Goal: Information Seeking & Learning: Learn about a topic

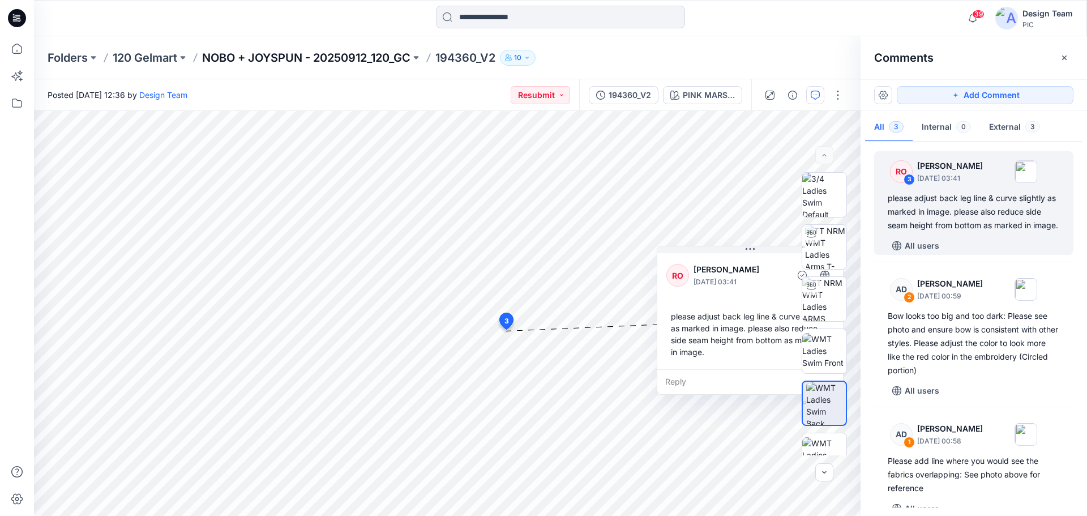
click at [377, 61] on p "NOBO + JOYSPUN - 20250912_120_GC" at bounding box center [306, 58] width 208 height 16
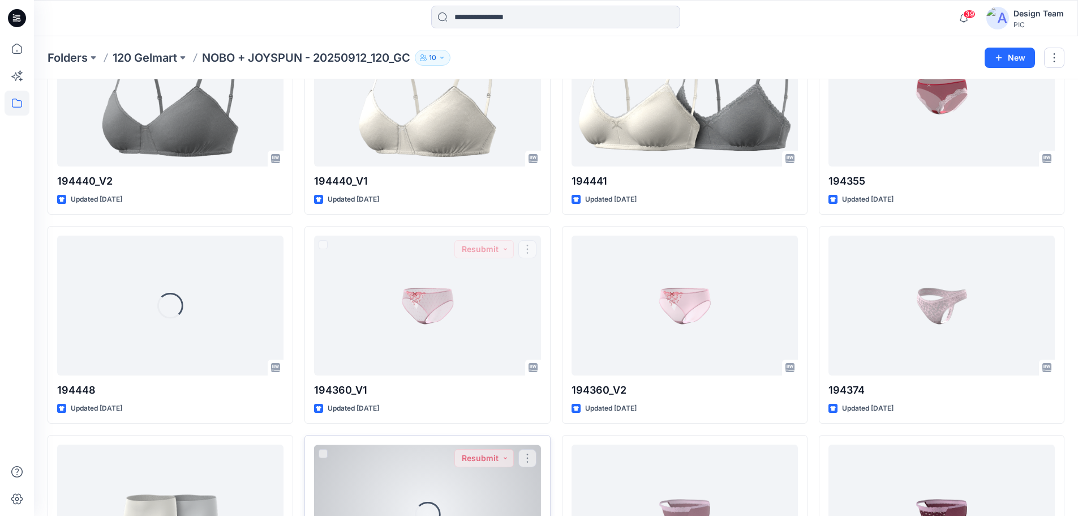
scroll to position [2558, 0]
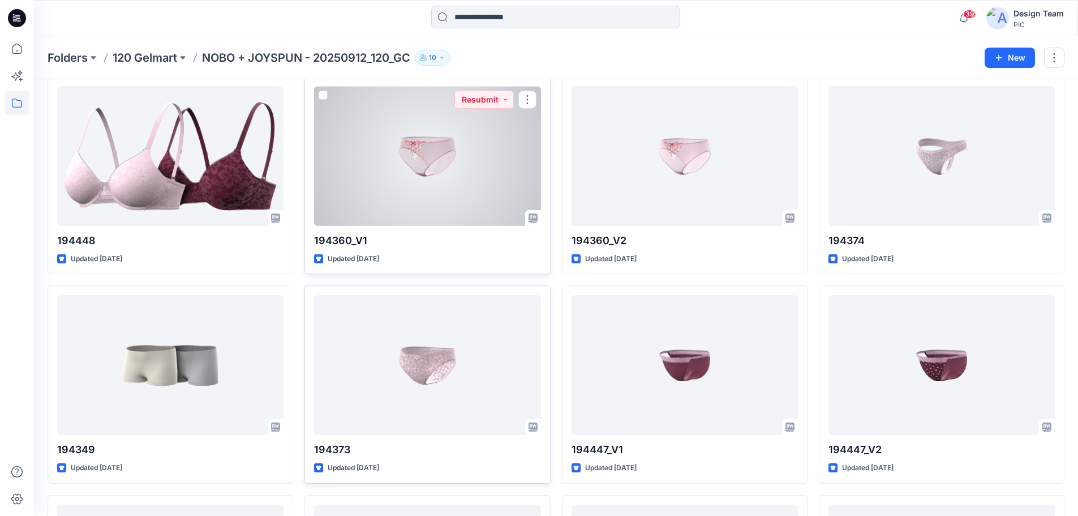
click at [477, 176] on div at bounding box center [427, 156] width 226 height 140
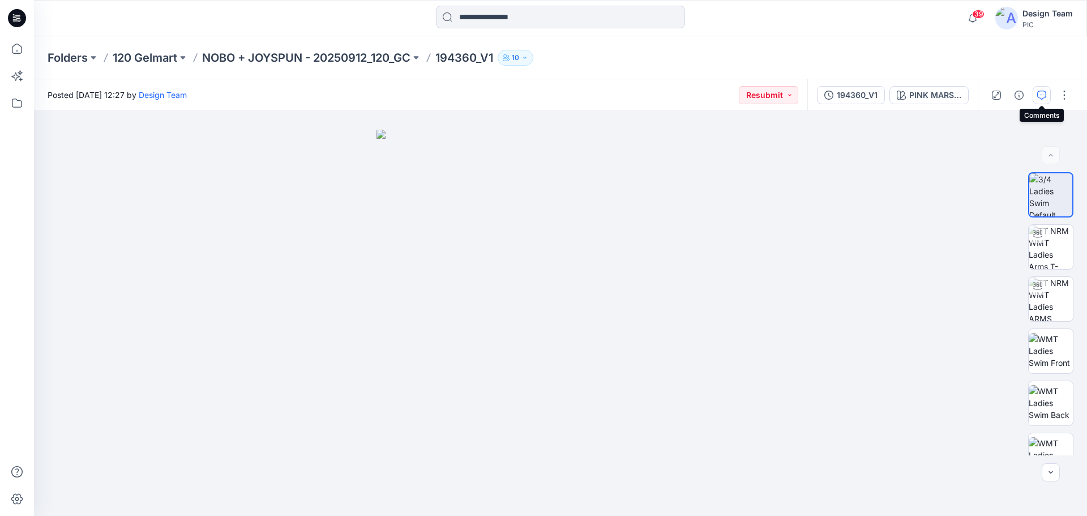
click at [1039, 92] on icon "button" at bounding box center [1041, 95] width 9 height 9
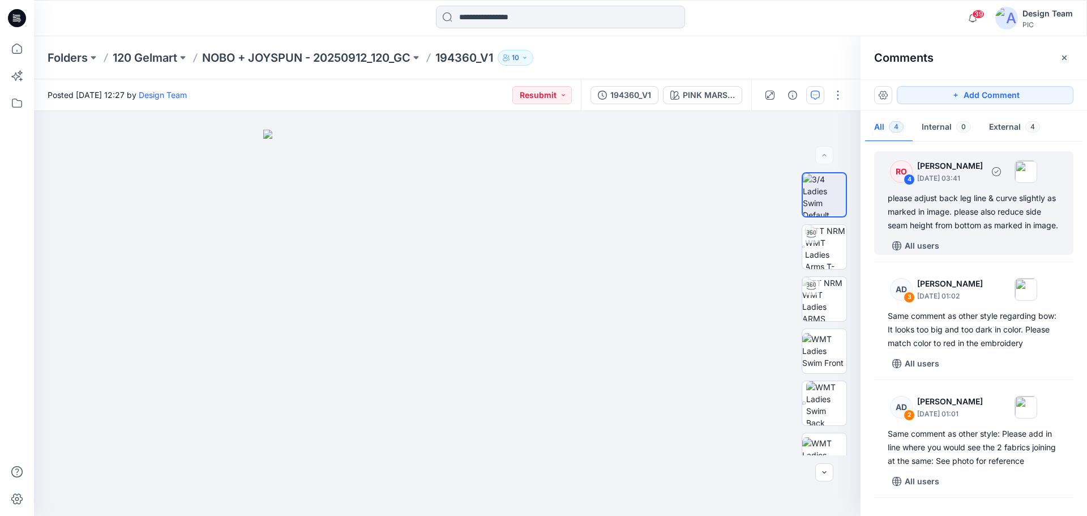
click at [969, 221] on div "please adjust back leg line & curve slightly as marked in image. please also re…" at bounding box center [974, 211] width 172 height 41
click at [937, 218] on div "please adjust back leg line & curve slightly as marked in image. please also re…" at bounding box center [974, 211] width 172 height 41
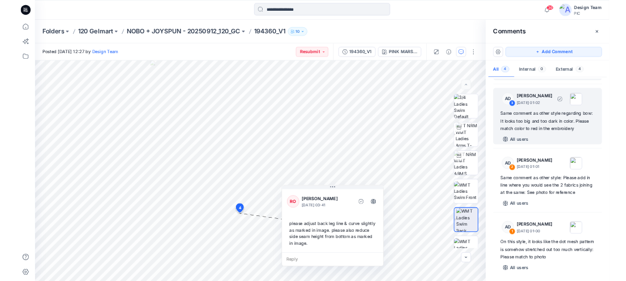
scroll to position [121, 0]
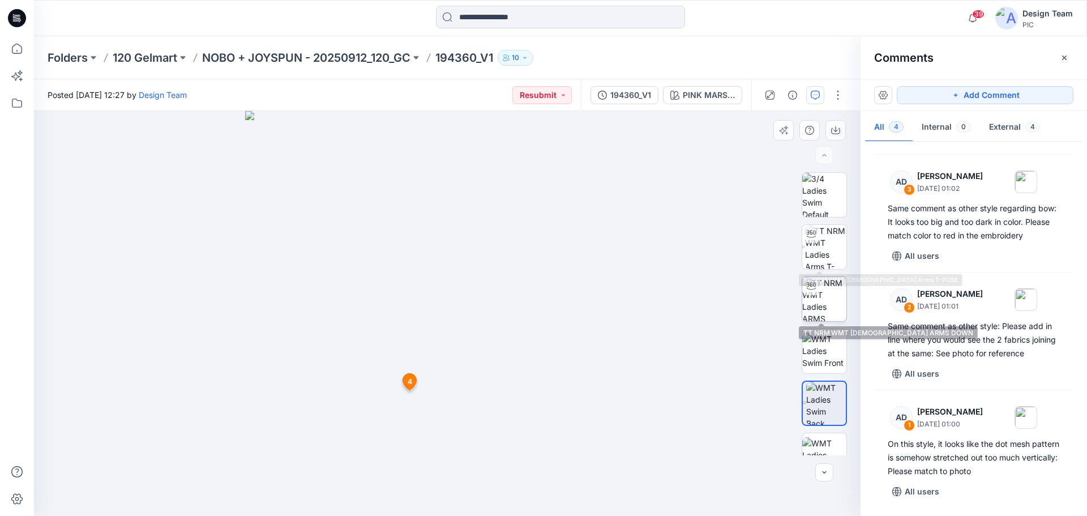
click at [824, 303] on img at bounding box center [824, 299] width 44 height 44
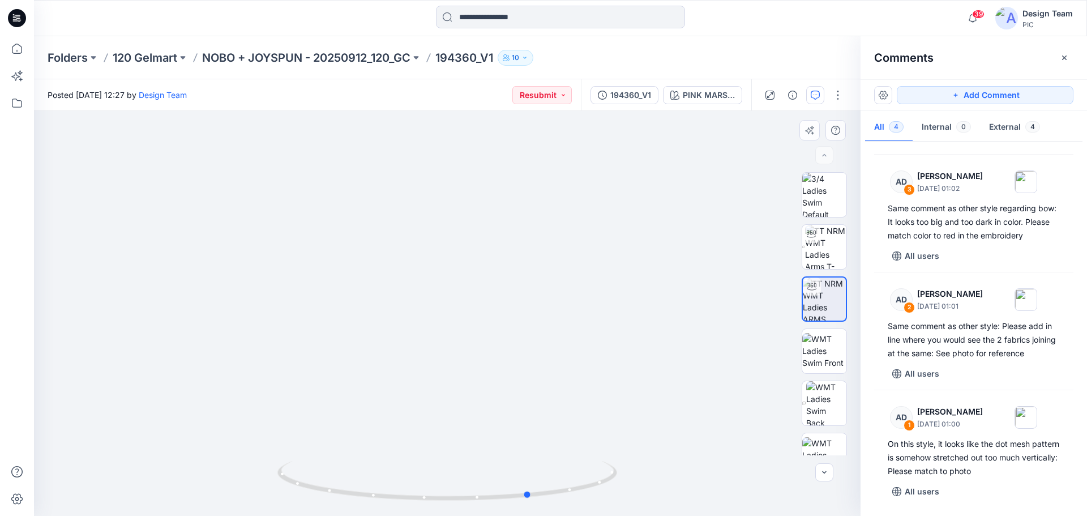
drag, startPoint x: 354, startPoint y: 496, endPoint x: 438, endPoint y: 511, distance: 84.5
click at [438, 511] on div at bounding box center [447, 487] width 340 height 57
drag, startPoint x: 433, startPoint y: 499, endPoint x: 477, endPoint y: 486, distance: 46.0
click at [477, 486] on icon at bounding box center [448, 482] width 343 height 42
drag, startPoint x: 590, startPoint y: 488, endPoint x: 464, endPoint y: 489, distance: 126.8
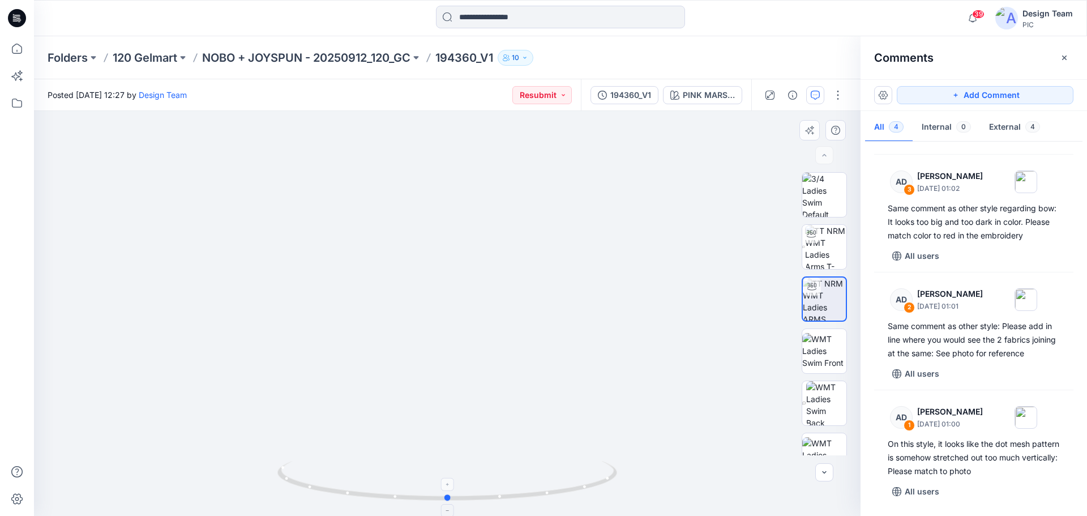
click at [464, 489] on icon at bounding box center [448, 482] width 343 height 42
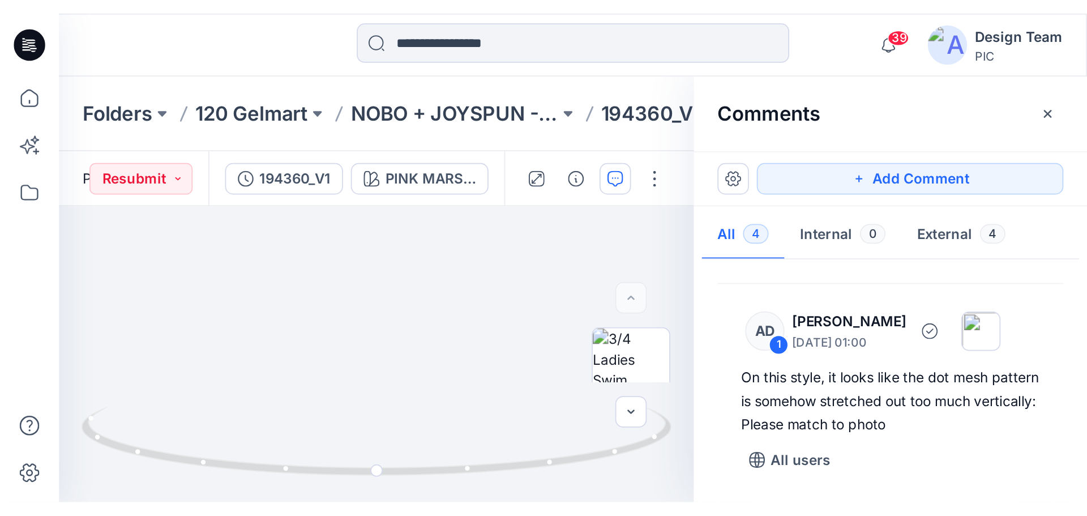
scroll to position [356, 0]
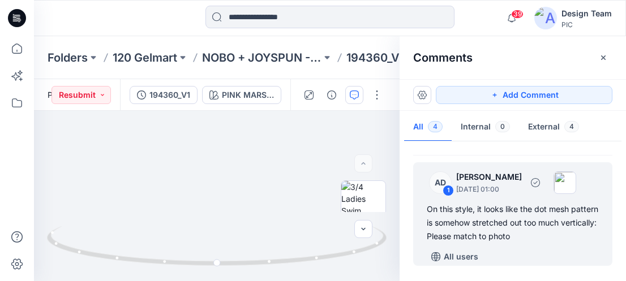
click at [516, 224] on div "On this style, it looks like the dot mesh pattern is somehow stretched out too …" at bounding box center [513, 223] width 172 height 41
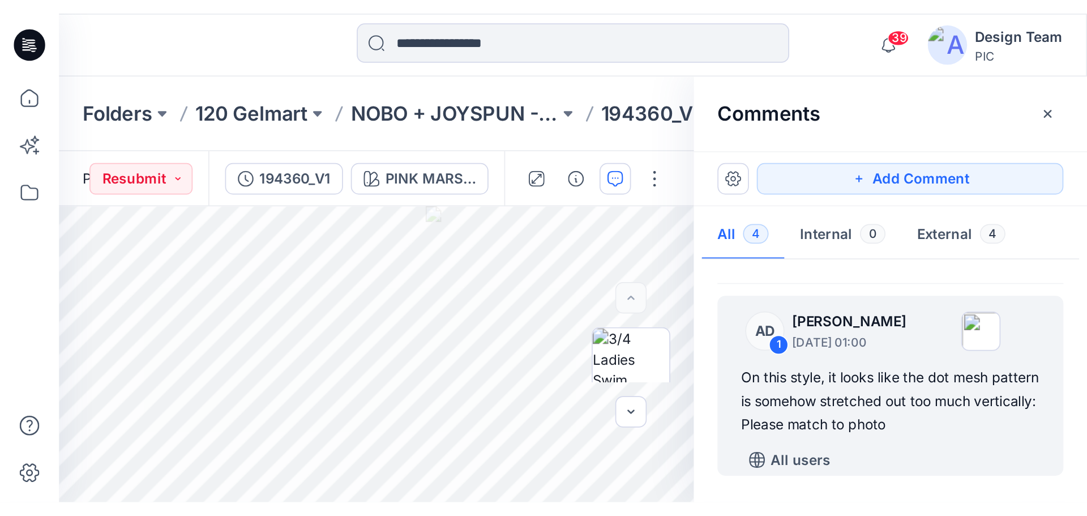
scroll to position [121, 0]
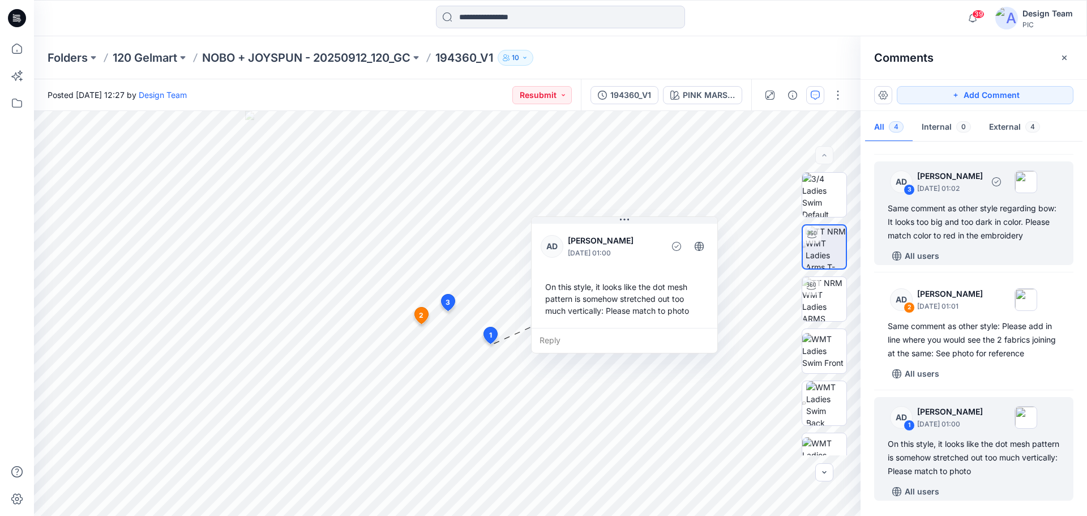
click at [957, 226] on div "Same comment as other style regarding bow: It looks too big and too dark in col…" at bounding box center [974, 222] width 172 height 41
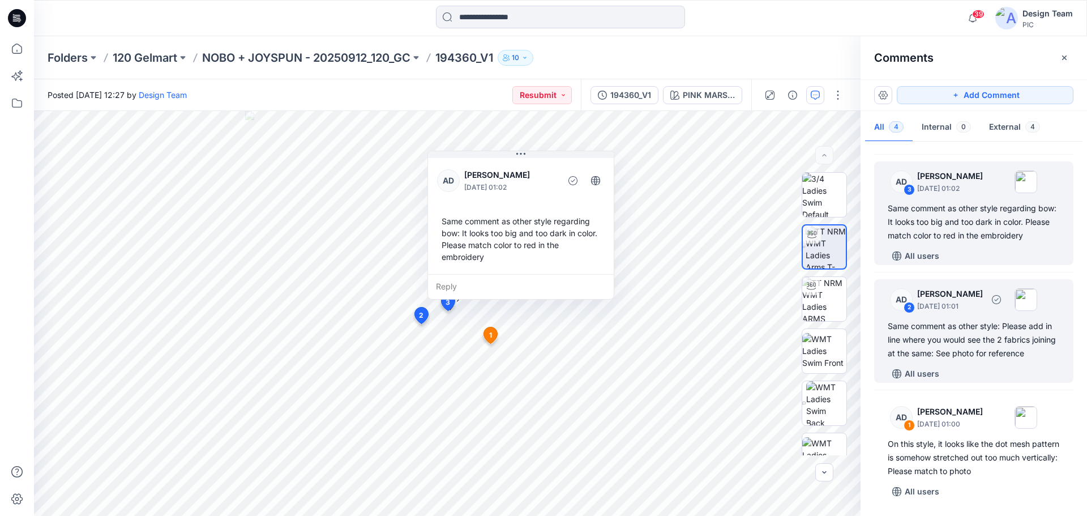
click at [982, 320] on div "Same comment as other style: Please add in line where you would see the 2 fabri…" at bounding box center [974, 339] width 172 height 41
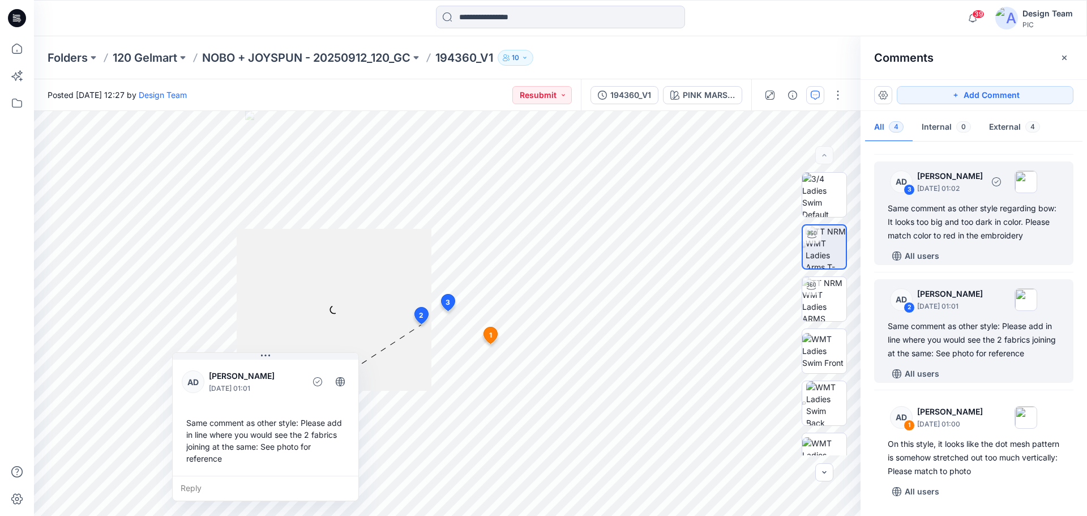
click at [960, 221] on div "Same comment as other style regarding bow: It looks too big and too dark in col…" at bounding box center [974, 222] width 172 height 41
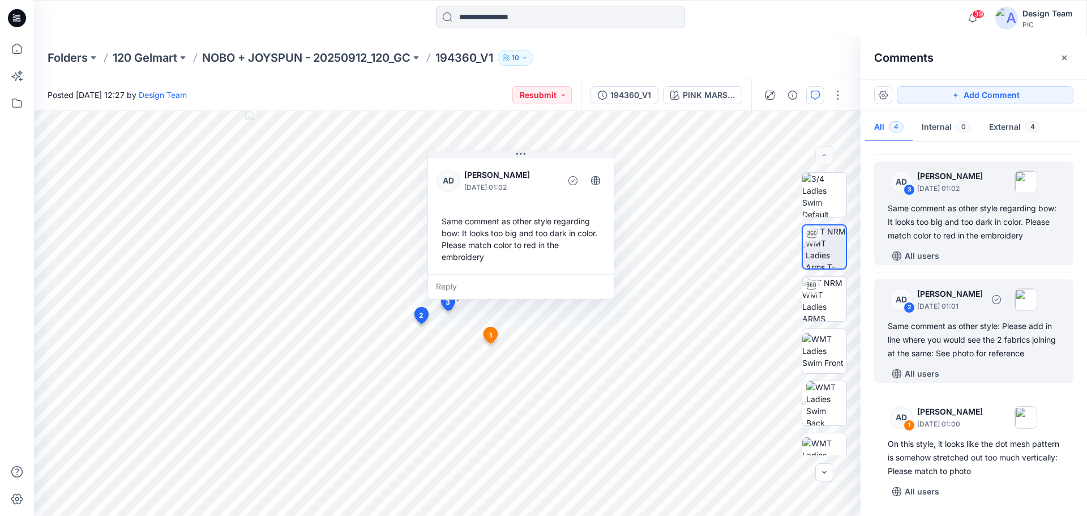
click at [983, 342] on div "Same comment as other style: Please add in line where you would see the 2 fabri…" at bounding box center [974, 339] width 172 height 41
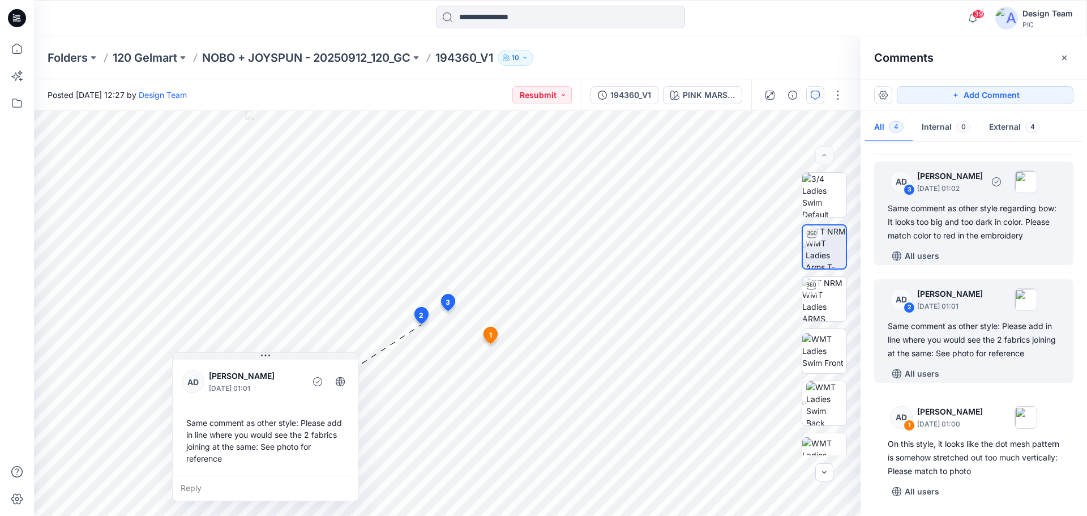
click at [991, 224] on div "Same comment as other style regarding bow: It looks too big and too dark in col…" at bounding box center [974, 222] width 172 height 41
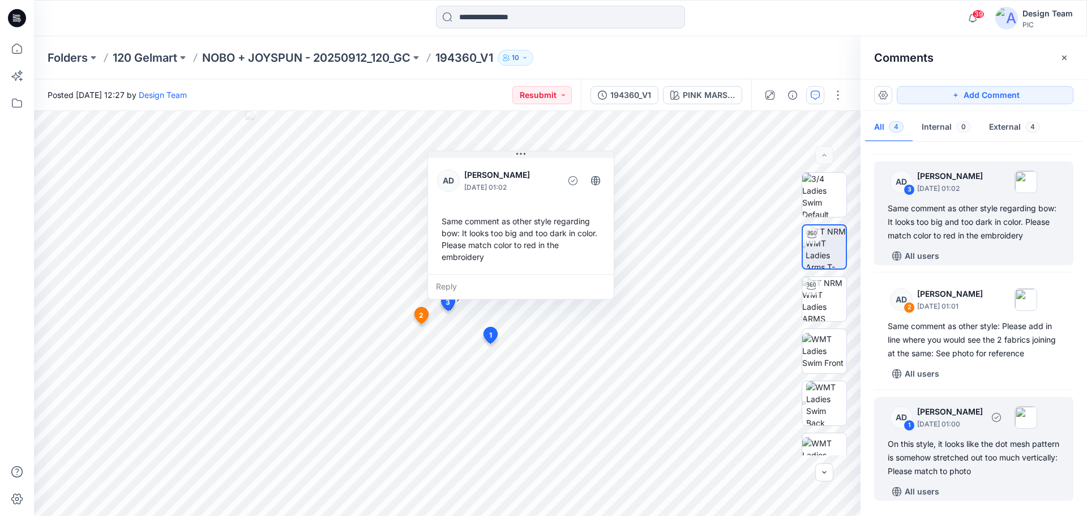
click at [952, 459] on div "On this style, it looks like the dot mesh pattern is somehow stretched out too …" at bounding box center [974, 457] width 172 height 41
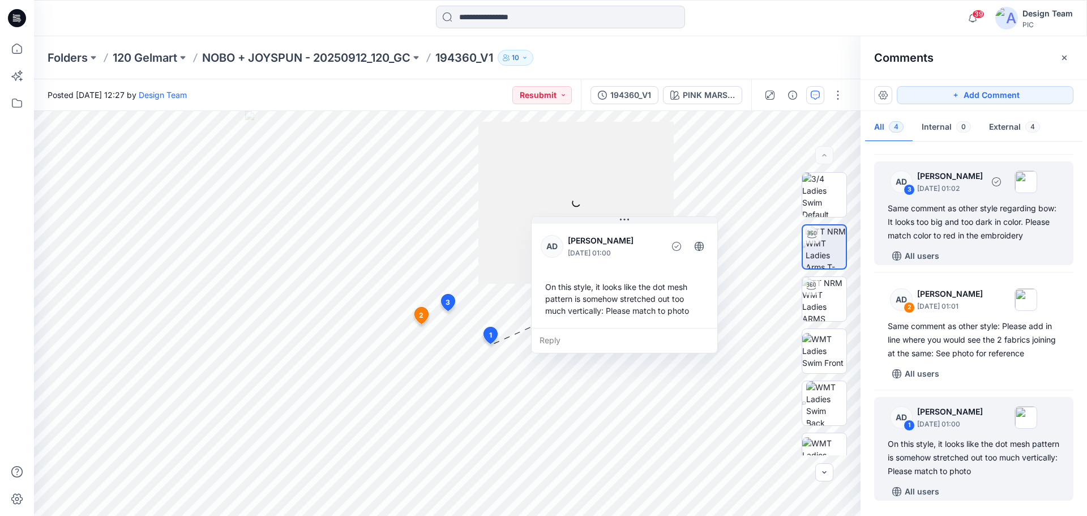
click at [990, 205] on div "Same comment as other style regarding bow: It looks too big and too dark in col…" at bounding box center [974, 222] width 172 height 41
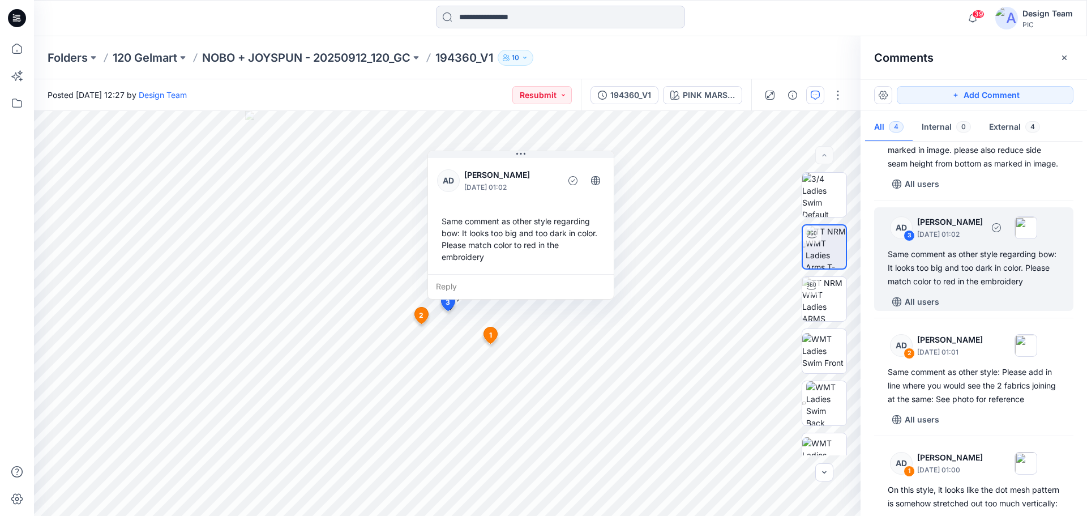
scroll to position [0, 0]
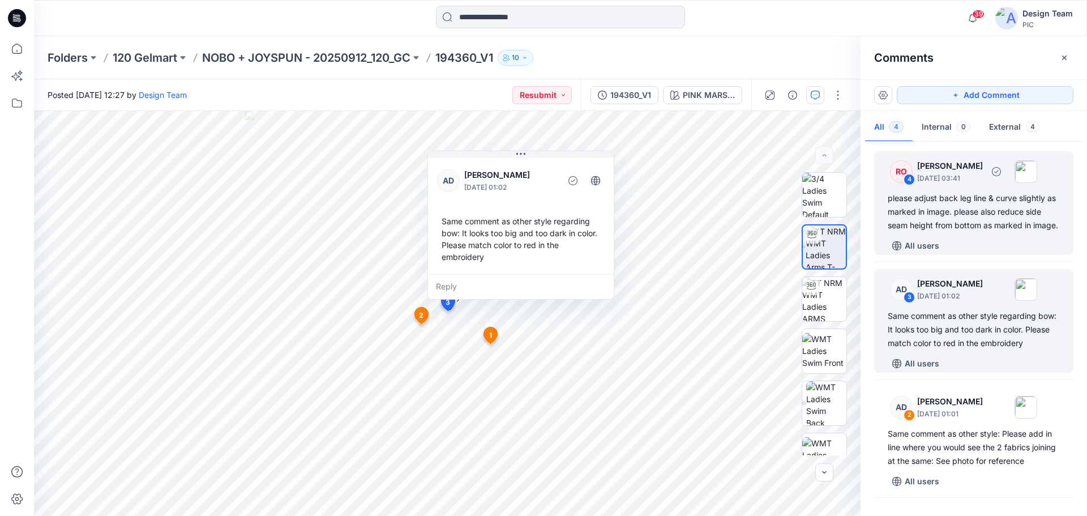
click at [972, 200] on div "please adjust back leg line & curve slightly as marked in image. please also re…" at bounding box center [974, 211] width 172 height 41
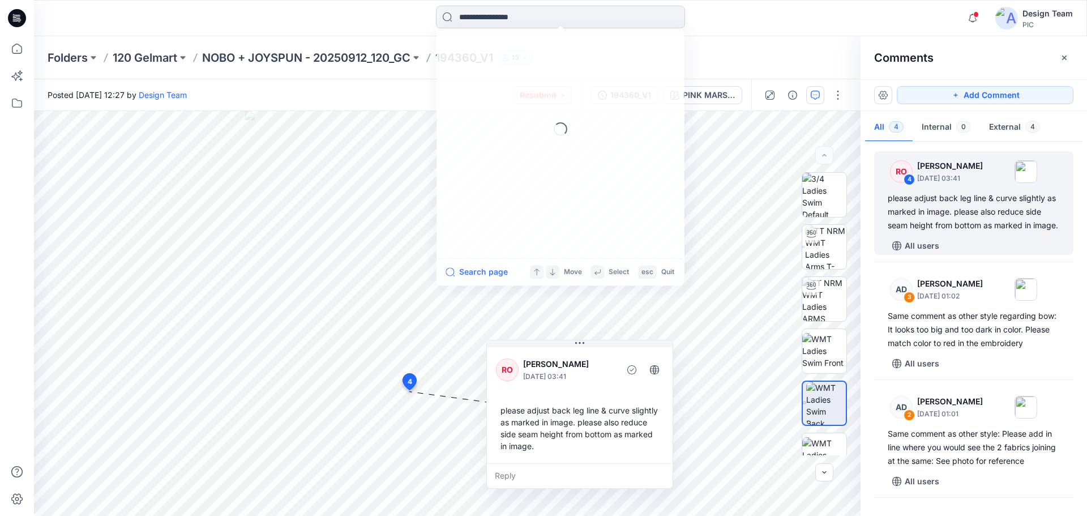
click at [463, 17] on input at bounding box center [560, 17] width 249 height 23
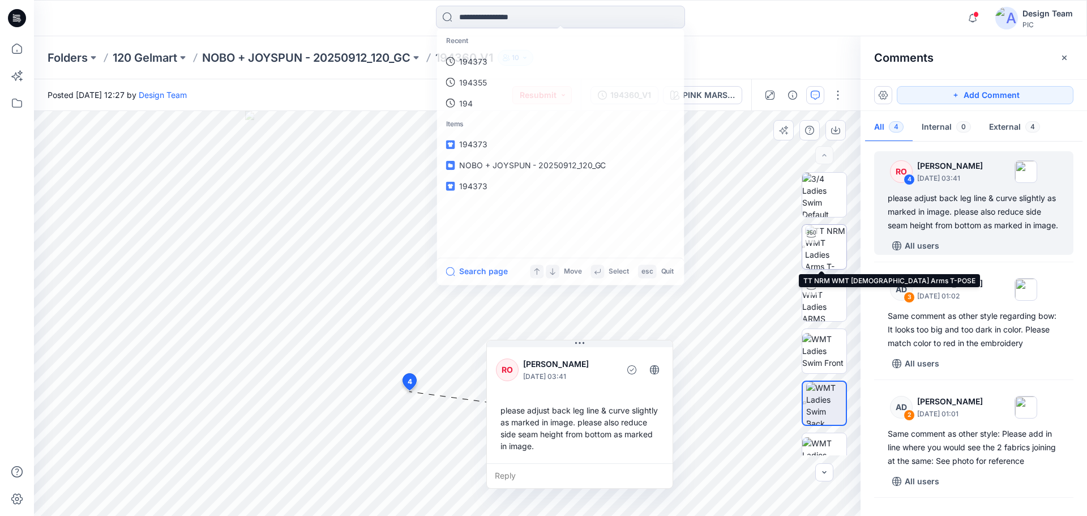
click at [829, 249] on img at bounding box center [825, 247] width 41 height 44
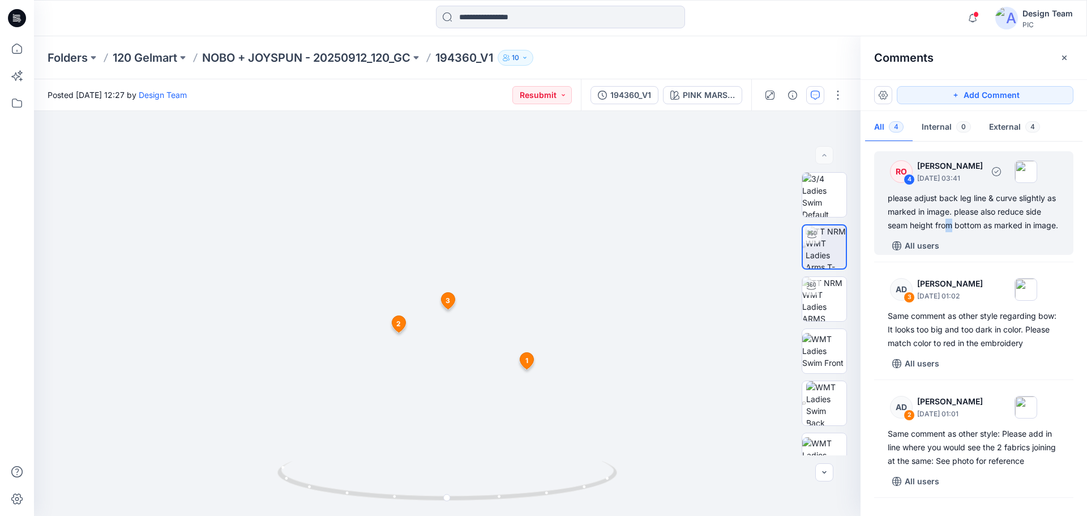
click at [947, 231] on div "please adjust back leg line & curve slightly as marked in image. please also re…" at bounding box center [974, 211] width 172 height 41
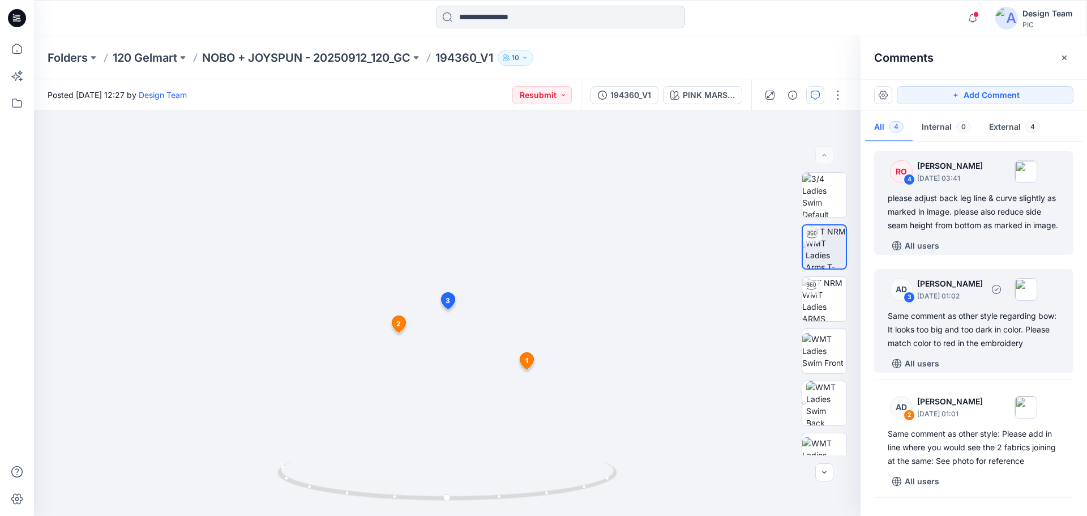
click at [996, 326] on div "Same comment as other style regarding bow: It looks too big and too dark in col…" at bounding box center [974, 329] width 172 height 41
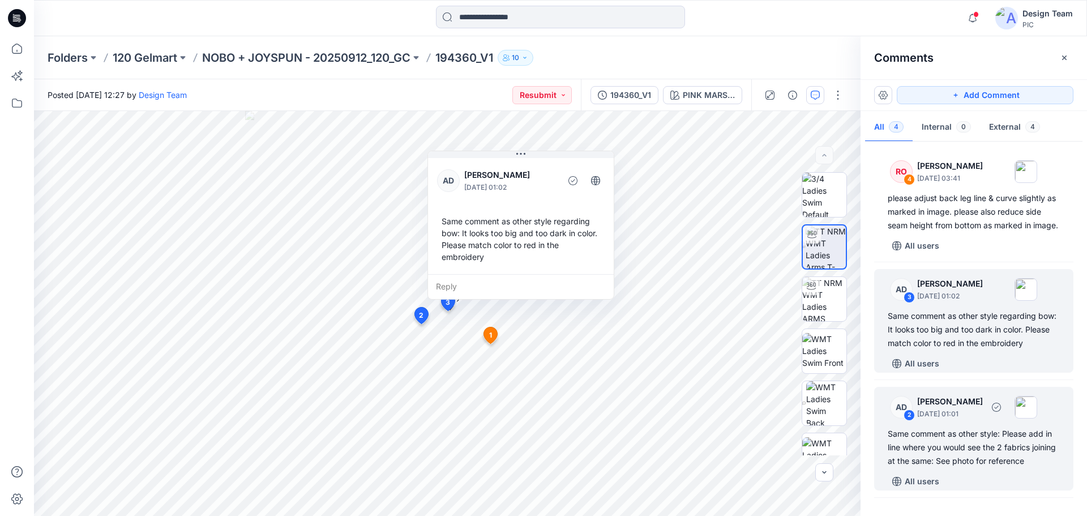
click at [986, 452] on div "Same comment as other style: Please add in line where you would see the 2 fabri…" at bounding box center [974, 447] width 172 height 41
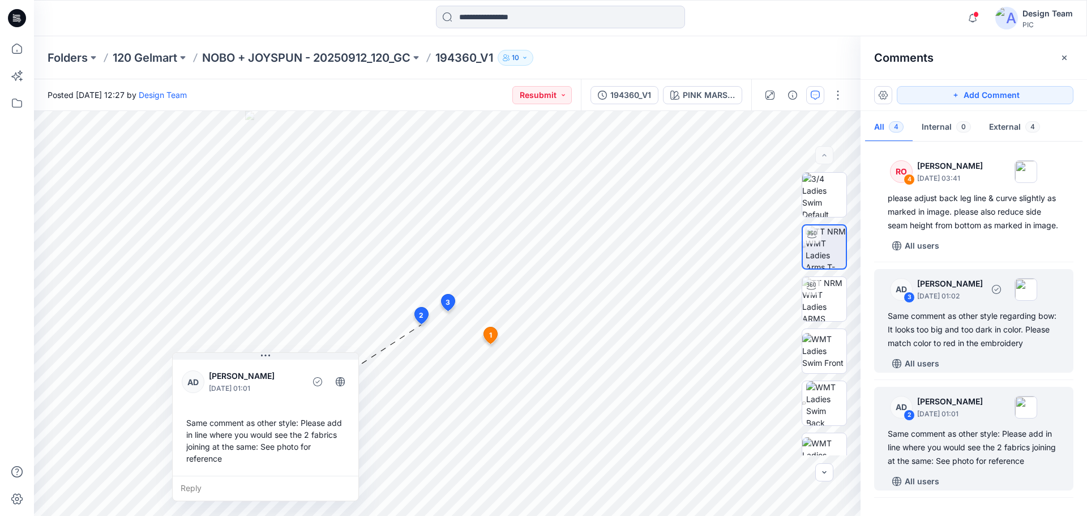
click at [969, 329] on div "Same comment as other style regarding bow: It looks too big and too dark in col…" at bounding box center [974, 329] width 172 height 41
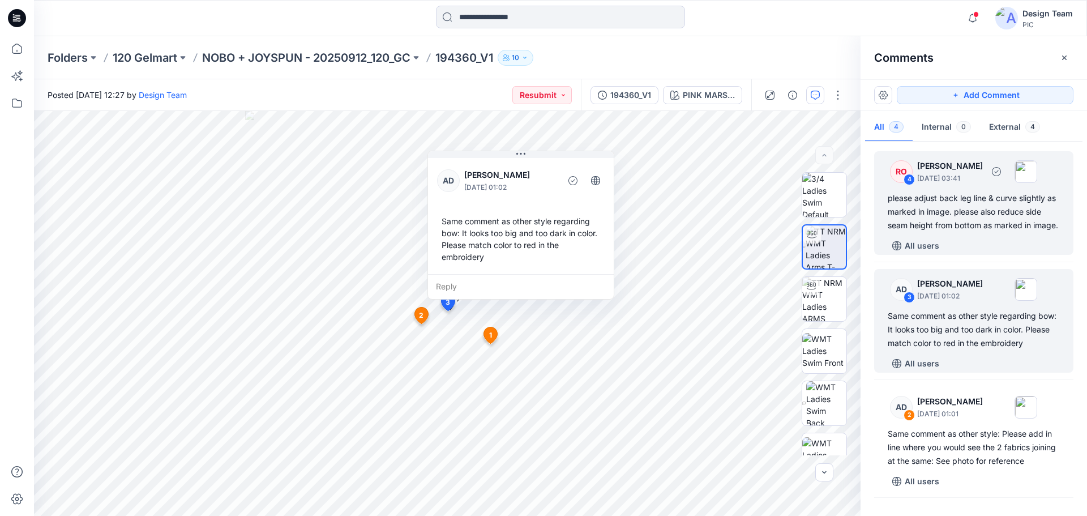
click at [961, 215] on div "please adjust back leg line & curve slightly as marked in image. please also re…" at bounding box center [974, 211] width 172 height 41
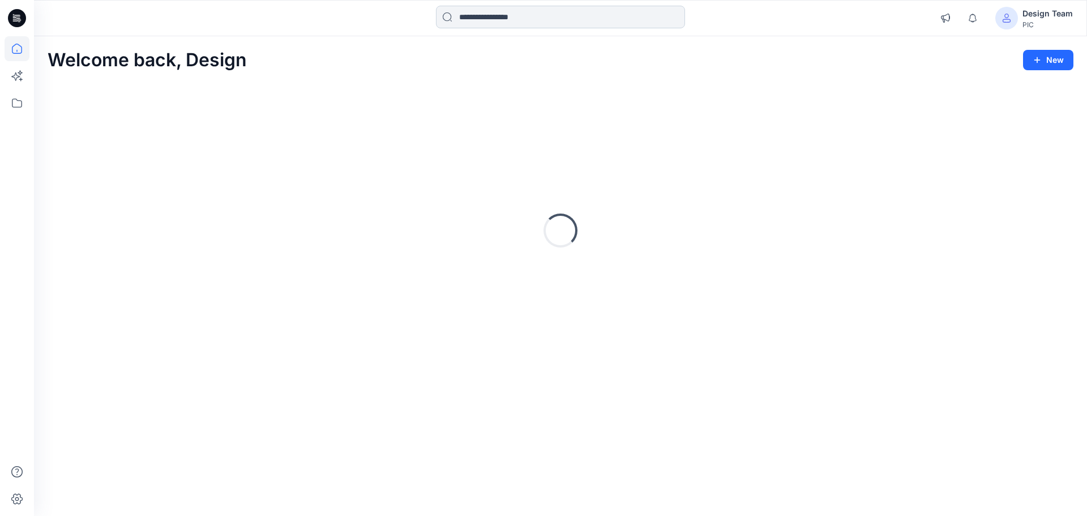
click at [531, 14] on input at bounding box center [560, 17] width 249 height 23
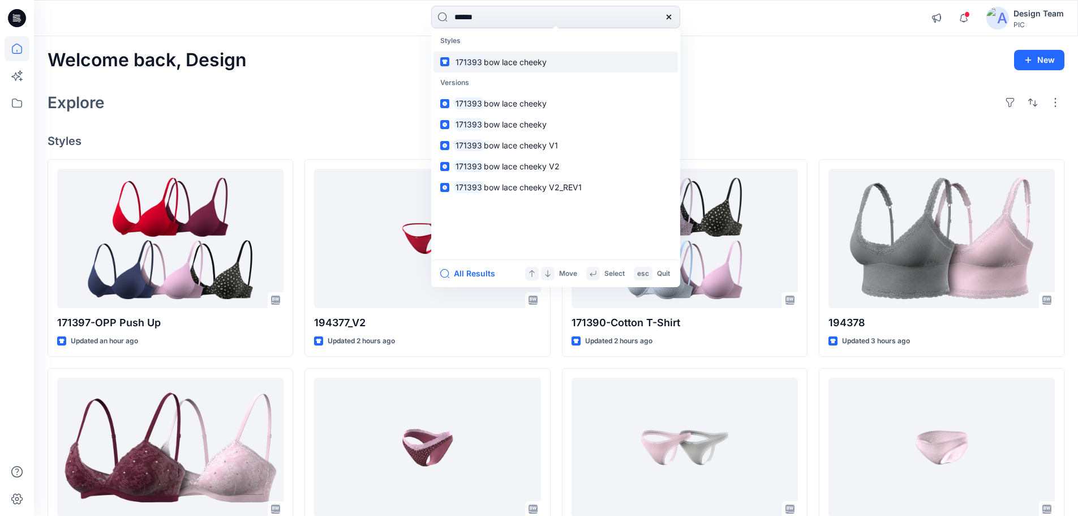
type input "******"
click at [527, 61] on span "bow lace cheeky" at bounding box center [515, 62] width 63 height 10
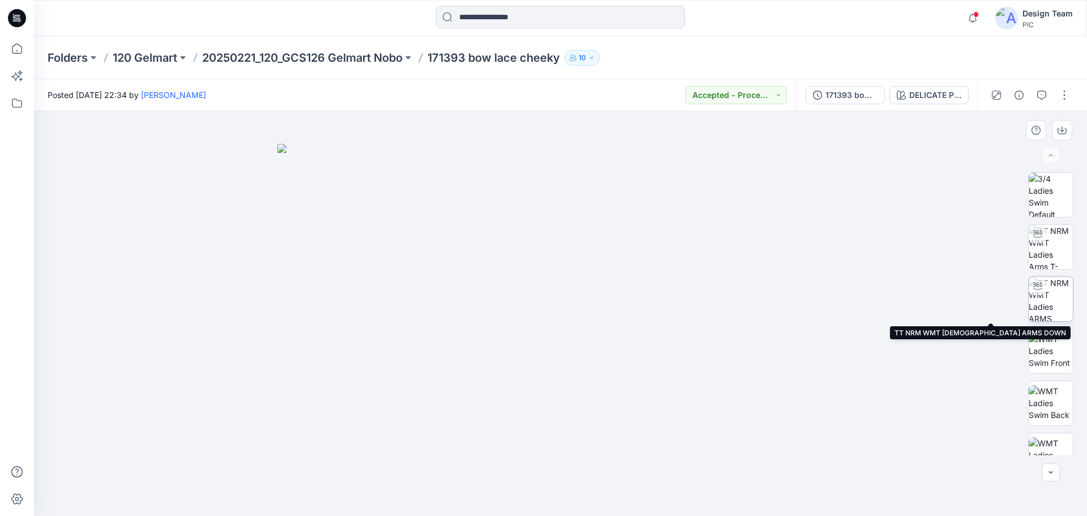
click at [1047, 301] on img at bounding box center [1051, 299] width 44 height 44
